Goal: Use online tool/utility

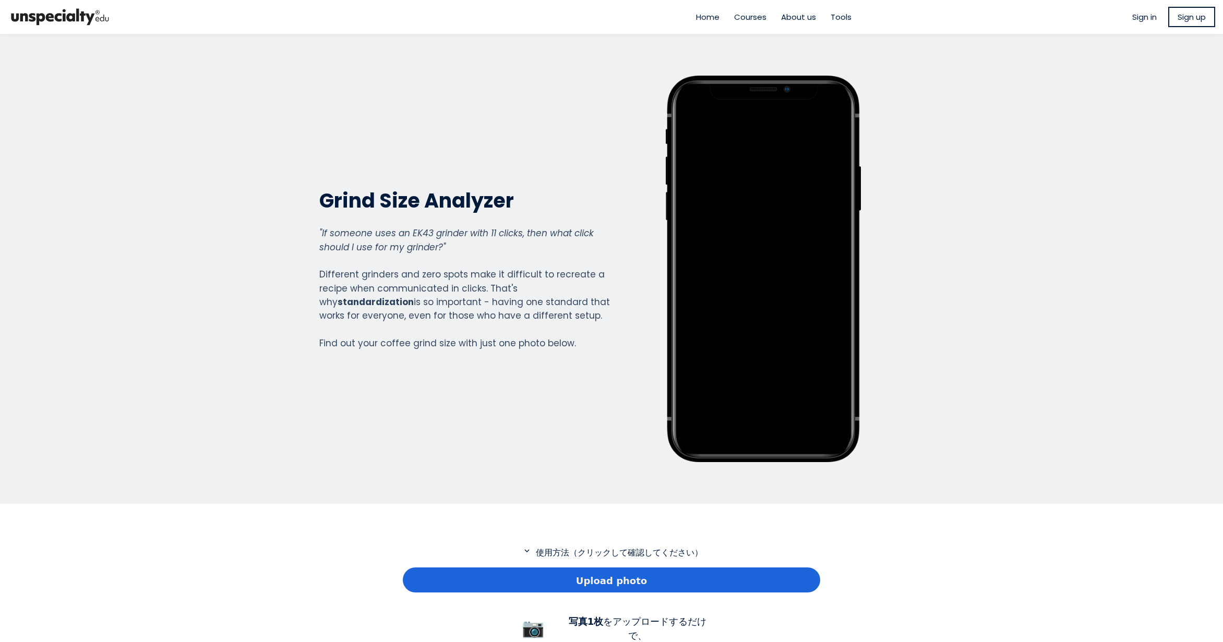
scroll to position [754, 417]
click at [552, 587] on div "Upload photo" at bounding box center [611, 579] width 417 height 25
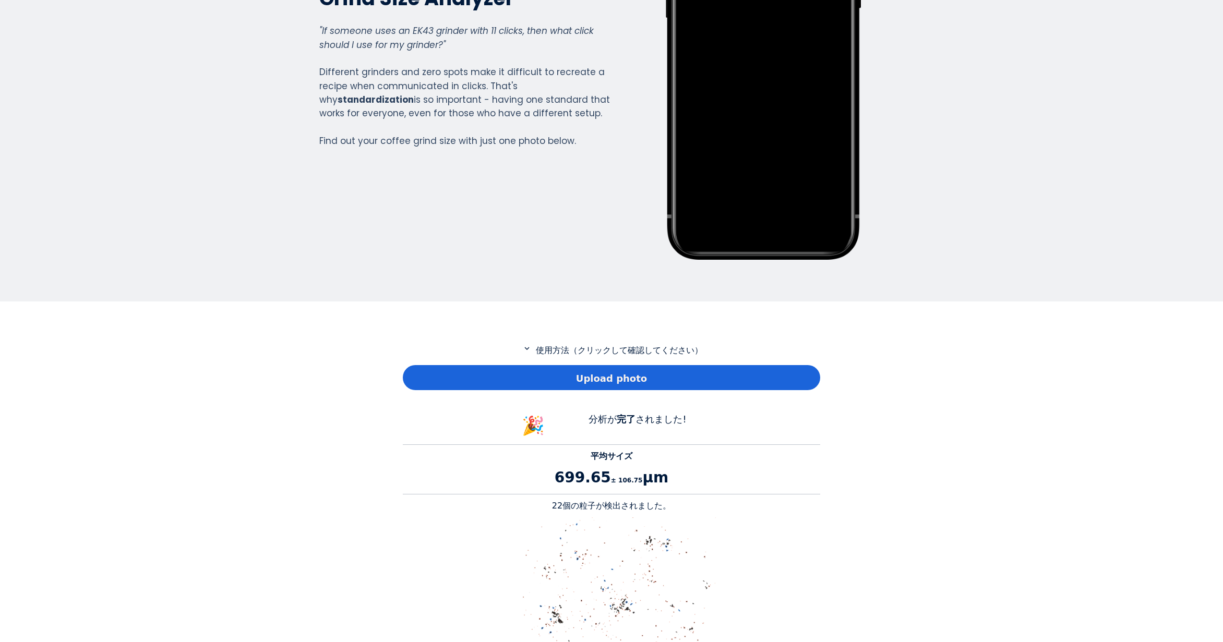
scroll to position [209, 0]
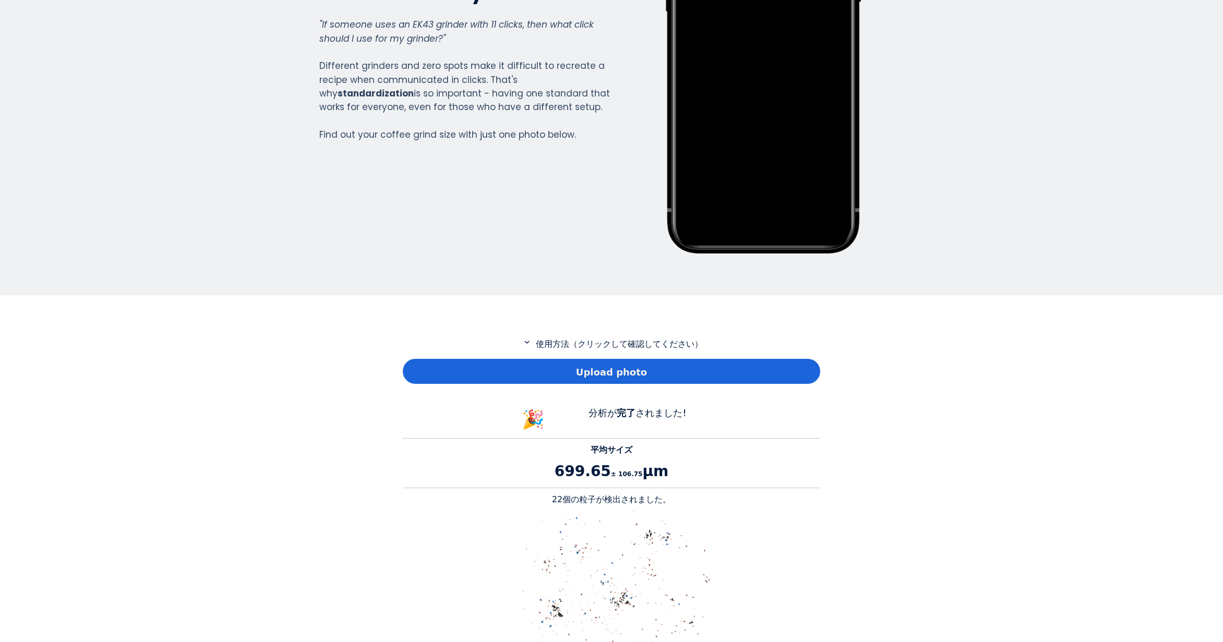
click at [563, 501] on p "22個の粒子が検出されました。" at bounding box center [611, 499] width 417 height 13
copy p "22"
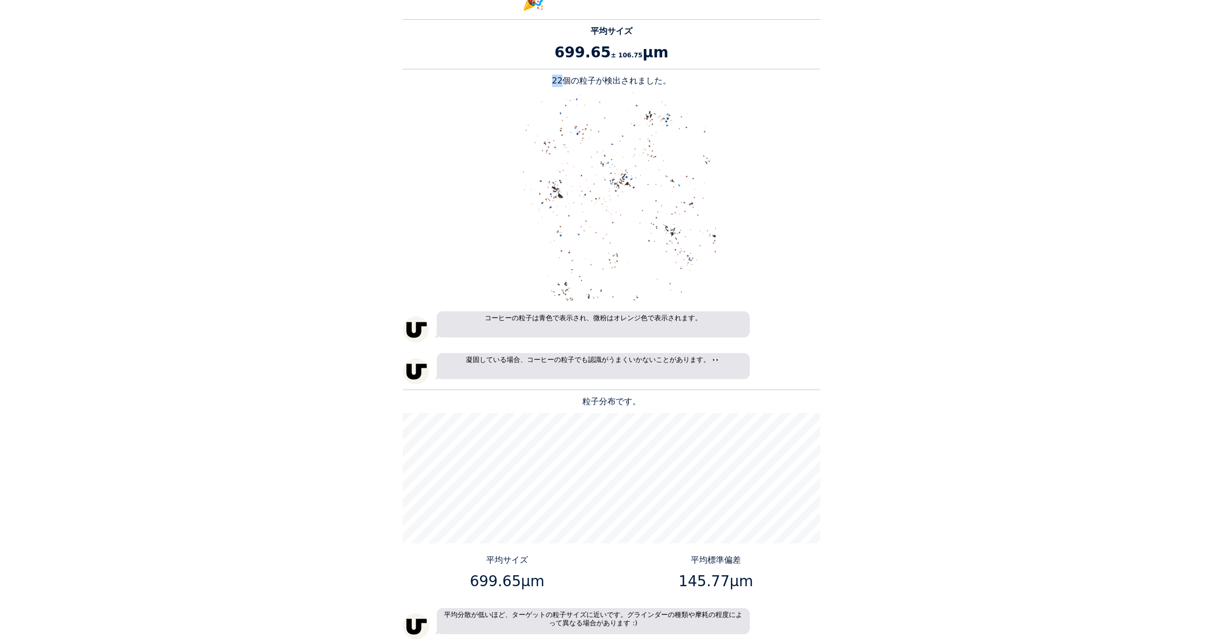
scroll to position [678, 0]
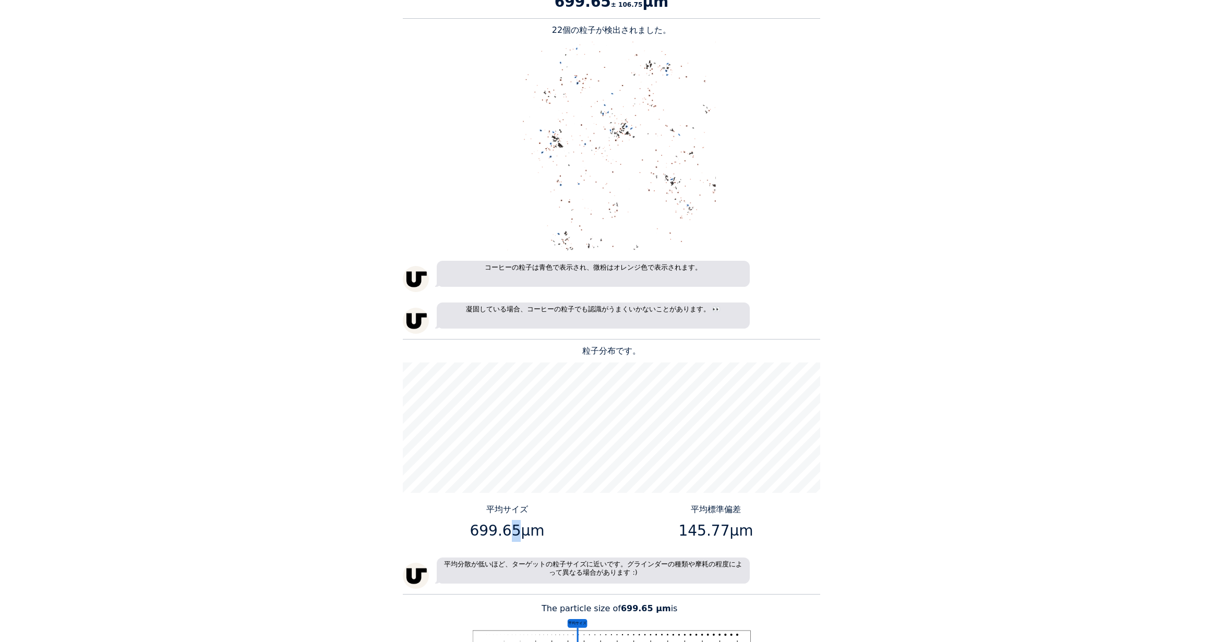
click at [510, 531] on p "699.65μm" at bounding box center [507, 531] width 201 height 22
drag, startPoint x: 512, startPoint y: 531, endPoint x: 476, endPoint y: 533, distance: 36.0
click at [476, 533] on p "699.65μm" at bounding box center [507, 531] width 201 height 22
copy p "699.65"
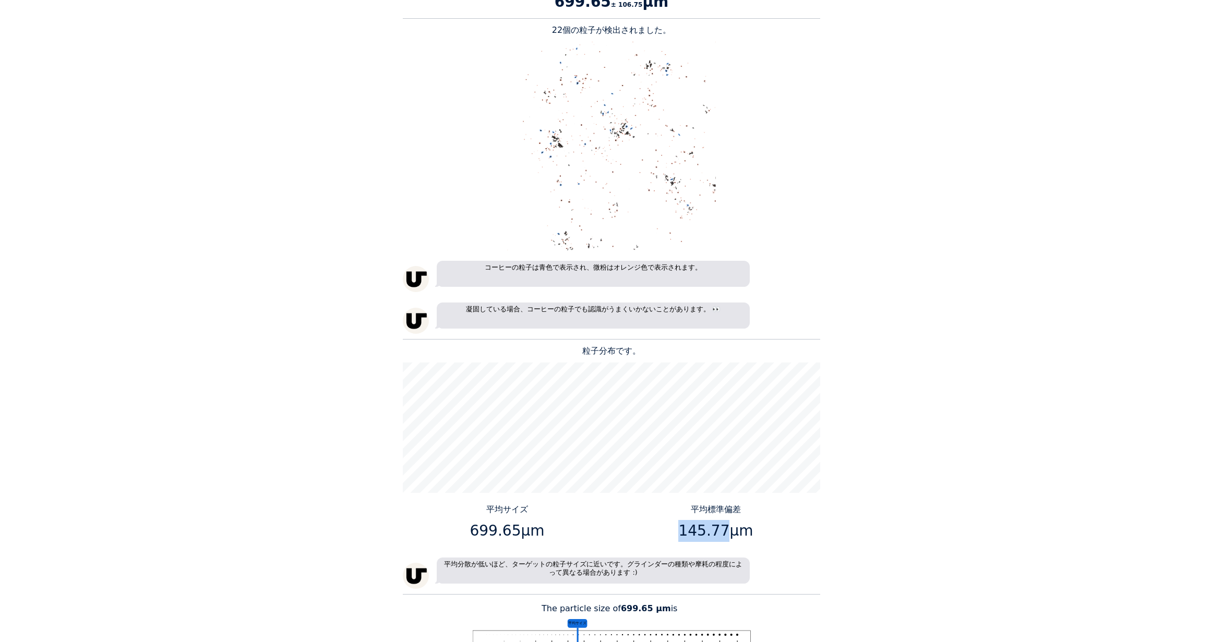
drag, startPoint x: 721, startPoint y: 531, endPoint x: 680, endPoint y: 533, distance: 41.7
click at [680, 533] on p "145.77μm" at bounding box center [715, 531] width 201 height 22
click at [695, 533] on p "145.77μm" at bounding box center [715, 531] width 201 height 22
drag, startPoint x: 722, startPoint y: 533, endPoint x: 682, endPoint y: 535, distance: 40.2
click at [682, 535] on p "145.77μm" at bounding box center [715, 531] width 201 height 22
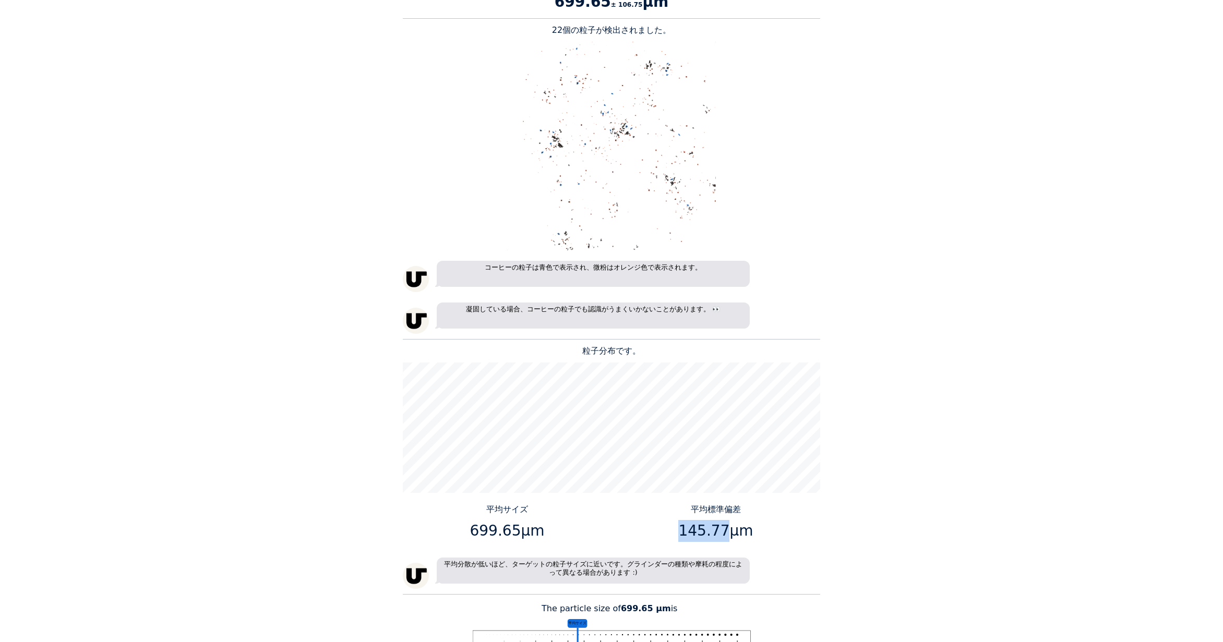
copy p "145.77"
